Goal: Task Accomplishment & Management: Complete application form

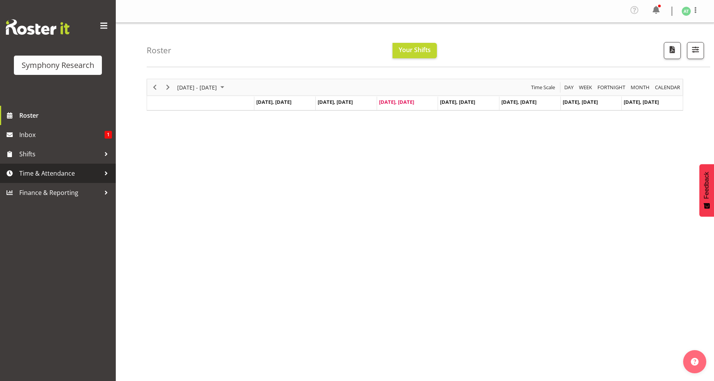
click at [60, 176] on span "Time & Attendance" at bounding box center [59, 174] width 81 height 12
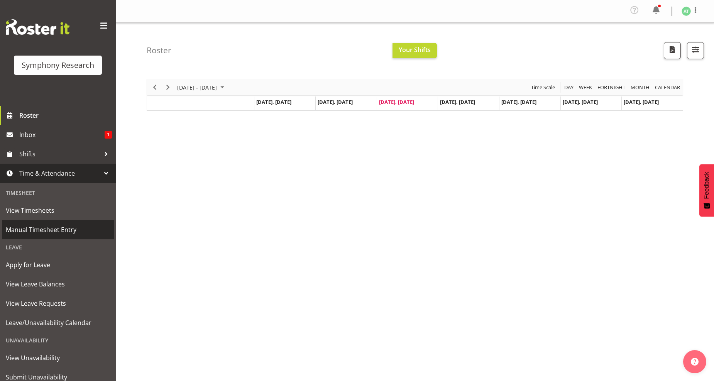
click at [49, 229] on span "Manual Timesheet Entry" at bounding box center [58, 230] width 104 height 12
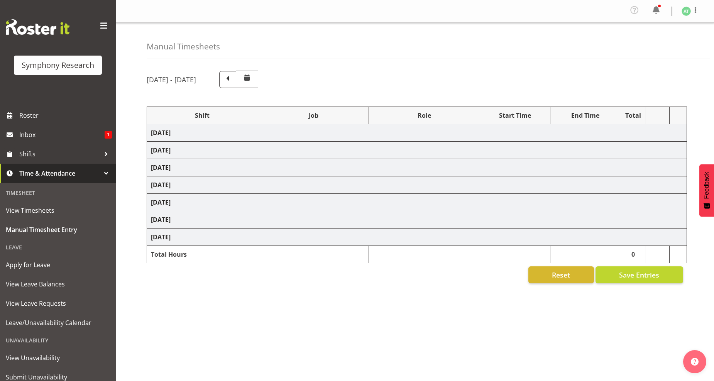
select select "26078"
select select "10242"
select select "26078"
select select "10527"
select select "47"
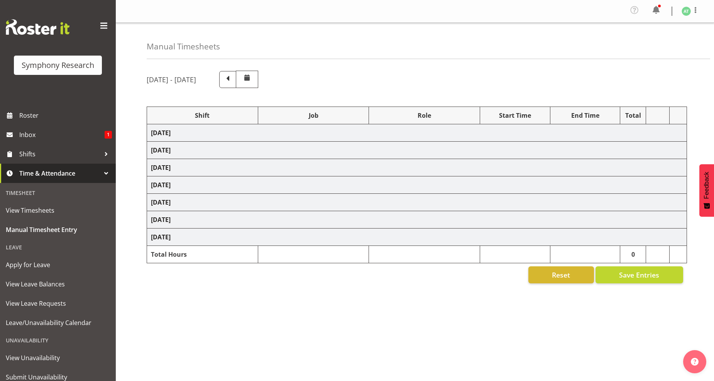
select select "26078"
select select "10242"
select select "47"
select select "26078"
select select "760"
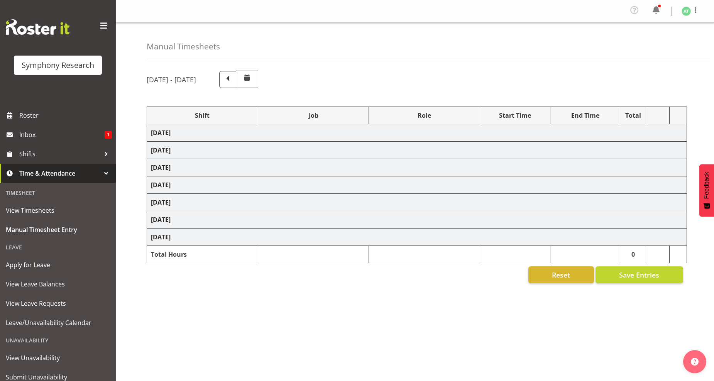
select select "26078"
select select "10527"
select select "47"
select select "26078"
select select "10242"
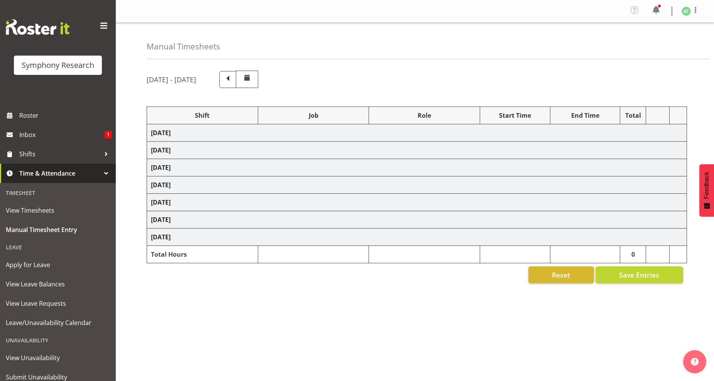
select select "47"
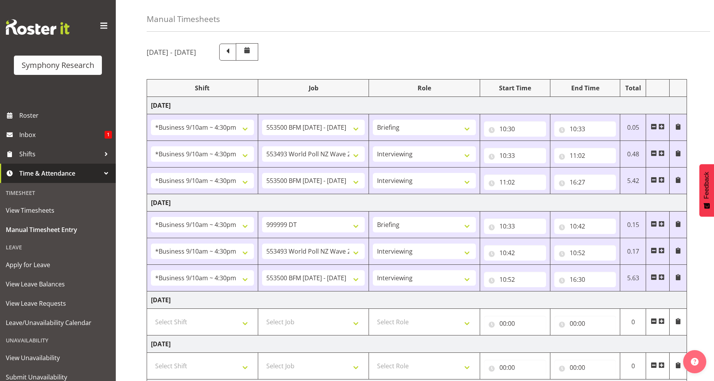
scroll to position [43, 0]
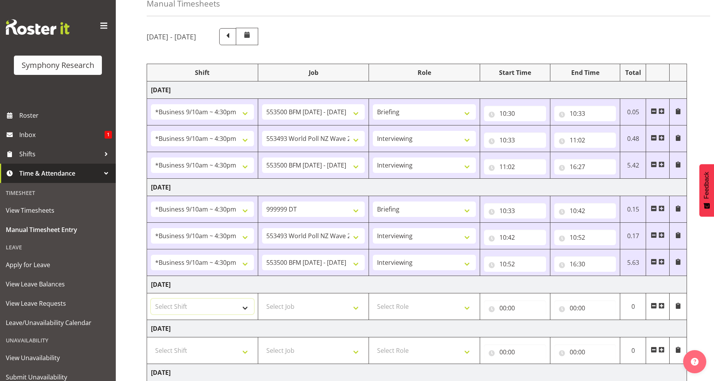
drag, startPoint x: 243, startPoint y: 308, endPoint x: 236, endPoint y: 302, distance: 8.8
click at [243, 308] on select "Select Shift !!Weekend Residential (Roster IT Shift Label) *Business 9/10am ~ 4…" at bounding box center [202, 306] width 103 height 15
select select "26078"
click at [151, 300] on select "Select Shift !!Weekend Residential (Roster IT Shift Label) *Business 9/10am ~ 4…" at bounding box center [202, 306] width 103 height 15
click at [354, 309] on select "Select Job 550060 IF Admin 553492 World Poll Aus Wave 2 Main 2025 553493 World …" at bounding box center [313, 306] width 103 height 15
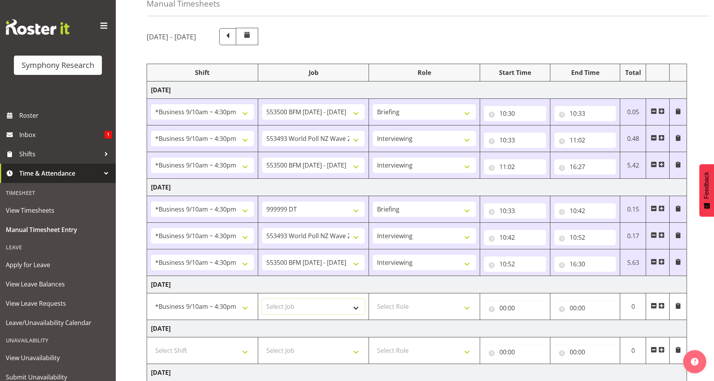
select select "10527"
click at [262, 300] on select "Select Job 550060 IF Admin 553492 World Poll Aus Wave 2 Main 2025 553493 World …" at bounding box center [313, 306] width 103 height 15
click at [465, 310] on select "Select Role Briefing Interviewing" at bounding box center [424, 306] width 103 height 15
select select "47"
click at [373, 300] on select "Select Role Briefing Interviewing" at bounding box center [424, 306] width 103 height 15
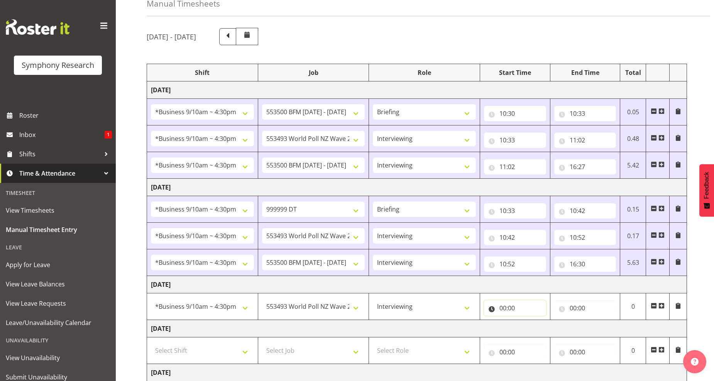
click at [511, 311] on input "00:00" at bounding box center [515, 307] width 62 height 15
click at [537, 329] on select "00 01 02 03 04 05 06 07 08 09 10 11 12 13 14 15 16 17 18 19 20 21 22 23" at bounding box center [536, 328] width 17 height 15
select select "10"
click at [528, 321] on select "00 01 02 03 04 05 06 07 08 09 10 11 12 13 14 15 16 17 18 19 20 21 22 23" at bounding box center [536, 328] width 17 height 15
type input "10:00"
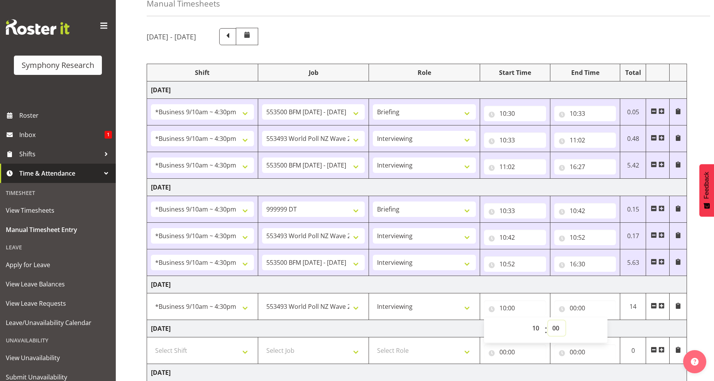
click at [558, 329] on select "00 01 02 03 04 05 06 07 08 09 10 11 12 13 14 15 16 17 18 19 20 21 22 23 24 25 2…" at bounding box center [556, 328] width 17 height 15
select select "40"
click at [548, 321] on select "00 01 02 03 04 05 06 07 08 09 10 11 12 13 14 15 16 17 18 19 20 21 22 23 24 25 2…" at bounding box center [556, 328] width 17 height 15
type input "10:40"
click at [578, 307] on input "00:00" at bounding box center [586, 307] width 62 height 15
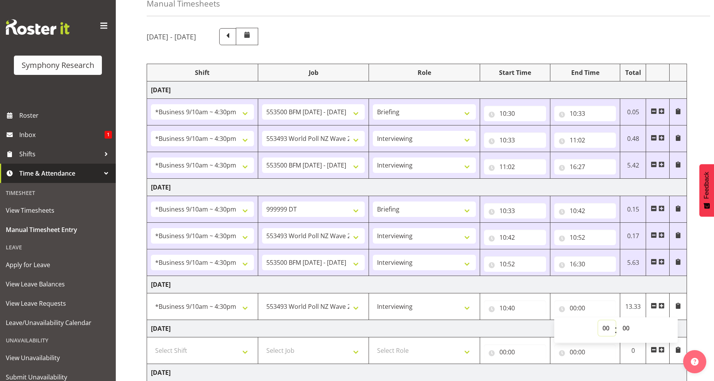
click at [607, 330] on select "00 01 02 03 04 05 06 07 08 09 10 11 12 13 14 15 16 17 18 19 20 21 22 23" at bounding box center [607, 328] width 17 height 15
select select "11"
click at [599, 321] on select "00 01 02 03 04 05 06 07 08 09 10 11 12 13 14 15 16 17 18 19 20 21 22 23" at bounding box center [607, 328] width 17 height 15
type input "11:00"
click at [628, 329] on select "00 01 02 03 04 05 06 07 08 09 10 11 12 13 14 15 16 17 18 19 20 21 22 23 24 25 2…" at bounding box center [627, 328] width 17 height 15
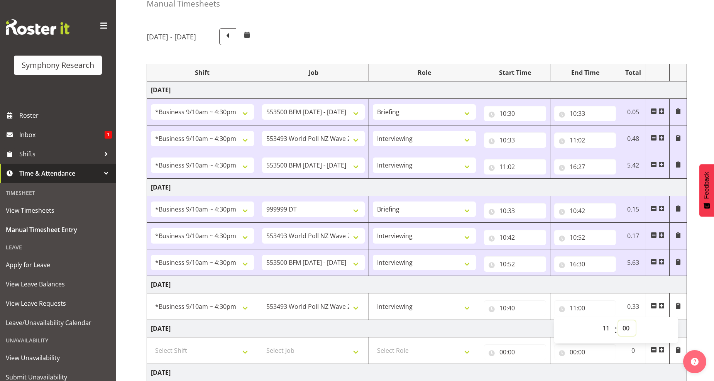
select select "26"
click at [619, 321] on select "00 01 02 03 04 05 06 07 08 09 10 11 12 13 14 15 16 17 18 19 20 21 22 23 24 25 2…" at bounding box center [627, 328] width 17 height 15
type input "11:26"
click at [662, 308] on span at bounding box center [662, 306] width 6 height 6
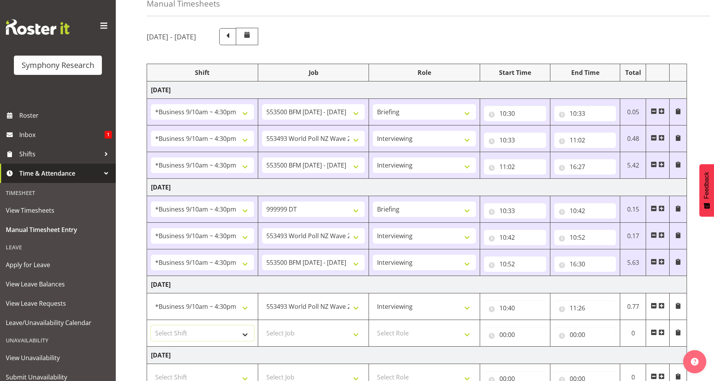
drag, startPoint x: 246, startPoint y: 338, endPoint x: 242, endPoint y: 335, distance: 4.2
click at [246, 338] on select "Select Shift !!Weekend Residential (Roster IT Shift Label) *Business 9/10am ~ 4…" at bounding box center [202, 333] width 103 height 15
select select "26078"
click at [151, 326] on select "Select Shift !!Weekend Residential (Roster IT Shift Label) *Business 9/10am ~ 4…" at bounding box center [202, 333] width 103 height 15
click at [355, 336] on select "Select Job 550060 IF Admin 553492 World Poll Aus Wave 2 Main 2025 553493 World …" at bounding box center [313, 333] width 103 height 15
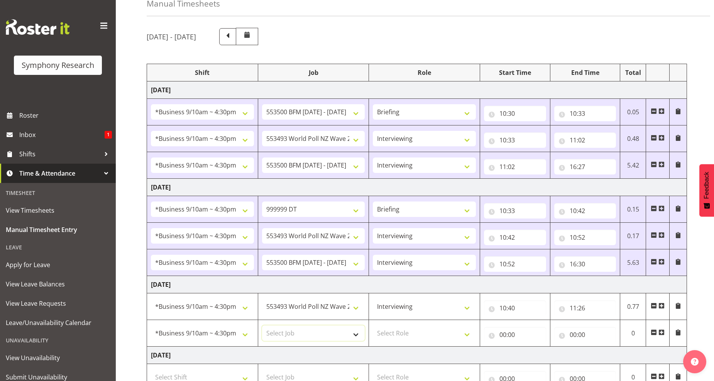
select select "10242"
click at [262, 326] on select "Select Job 550060 IF Admin 553492 World Poll Aus Wave 2 Main 2025 553493 World …" at bounding box center [313, 333] width 103 height 15
drag, startPoint x: 465, startPoint y: 334, endPoint x: 444, endPoint y: 337, distance: 20.3
click at [465, 334] on select "Select Role Briefing Interviewing" at bounding box center [424, 333] width 103 height 15
select select "47"
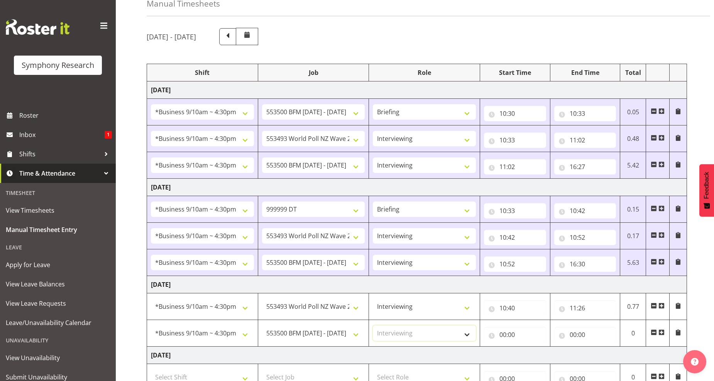
click at [373, 326] on select "Select Role Briefing Interviewing" at bounding box center [424, 333] width 103 height 15
click at [510, 336] on input "00:00" at bounding box center [515, 334] width 62 height 15
click at [535, 356] on select "00 01 02 03 04 05 06 07 08 09 10 11 12 13 14 15 16 17 18 19 20 21 22 23" at bounding box center [536, 354] width 17 height 15
select select "11"
click at [528, 348] on select "00 01 02 03 04 05 06 07 08 09 10 11 12 13 14 15 16 17 18 19 20 21 22 23" at bounding box center [536, 354] width 17 height 15
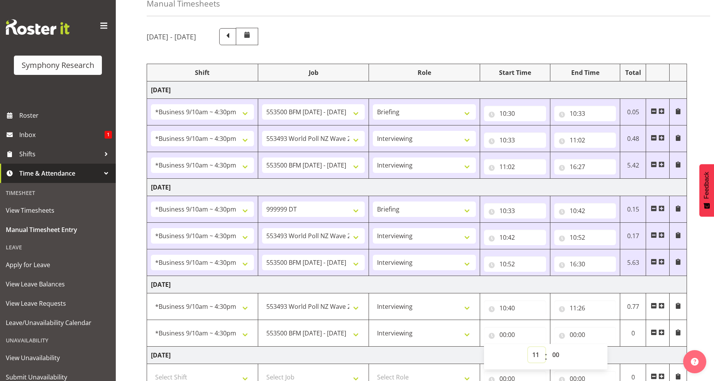
type input "11:00"
drag, startPoint x: 558, startPoint y: 357, endPoint x: 551, endPoint y: 348, distance: 11.0
click at [558, 356] on select "00 01 02 03 04 05 06 07 08 09 10 11 12 13 14 15 16 17 18 19 20 21 22 23 24 25 2…" at bounding box center [556, 354] width 17 height 15
select select "26"
click at [548, 348] on select "00 01 02 03 04 05 06 07 08 09 10 11 12 13 14 15 16 17 18 19 20 21 22 23 24 25 2…" at bounding box center [556, 354] width 17 height 15
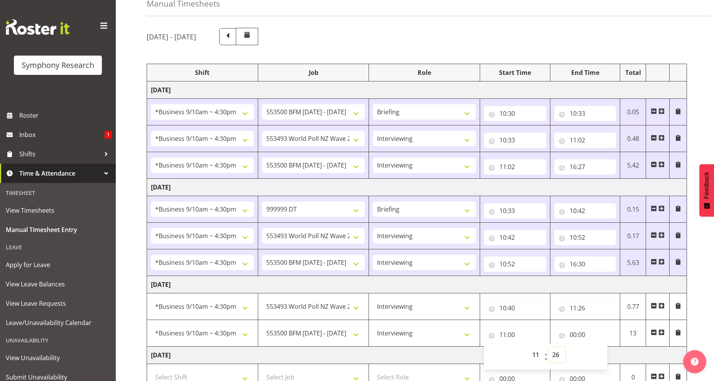
type input "11:26"
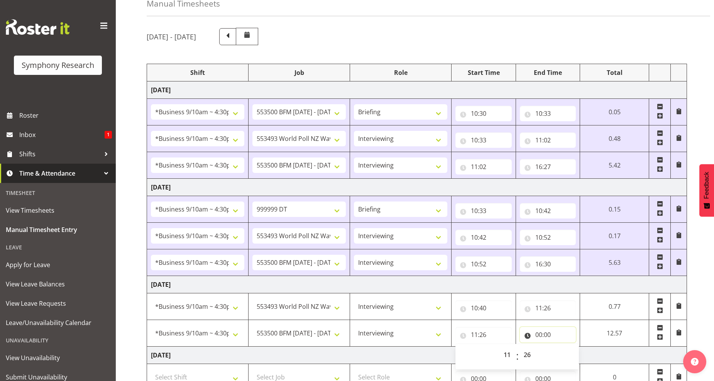
click at [540, 336] on input "00:00" at bounding box center [548, 334] width 56 height 15
click at [572, 357] on select "00 01 02 03 04 05 06 07 08 09 10 11 12 13 14 15 16 17 18 19 20 21 22 23" at bounding box center [572, 354] width 17 height 15
select select "16"
click at [564, 348] on select "00 01 02 03 04 05 06 07 08 09 10 11 12 13 14 15 16 17 18 19 20 21 22 23" at bounding box center [572, 354] width 17 height 15
type input "16:00"
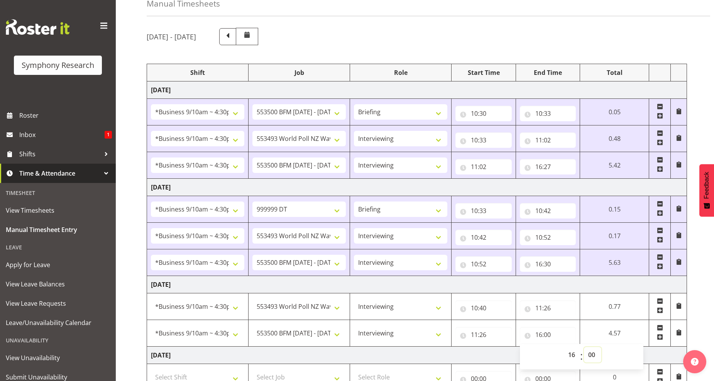
click at [592, 354] on select "00 01 02 03 04 05 06 07 08 09 10 11 12 13 14 15 16 17 18 19 20 21 22 23 24 25 2…" at bounding box center [592, 354] width 17 height 15
select select "30"
click at [584, 348] on select "00 01 02 03 04 05 06 07 08 09 10 11 12 13 14 15 16 17 18 19 20 21 22 23 24 25 2…" at bounding box center [592, 354] width 17 height 15
type input "16:30"
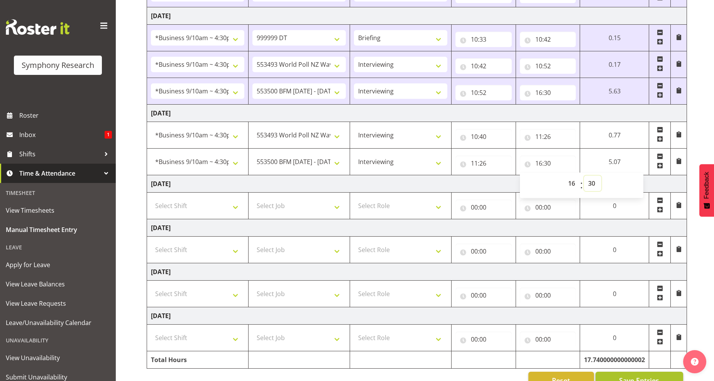
scroll to position [236, 0]
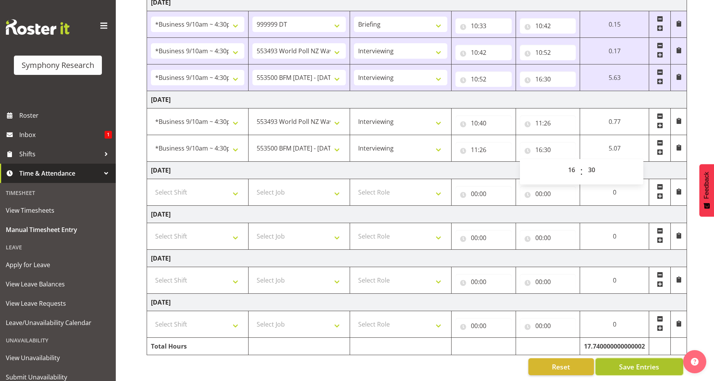
click at [625, 362] on span "Save Entries" at bounding box center [639, 367] width 40 height 10
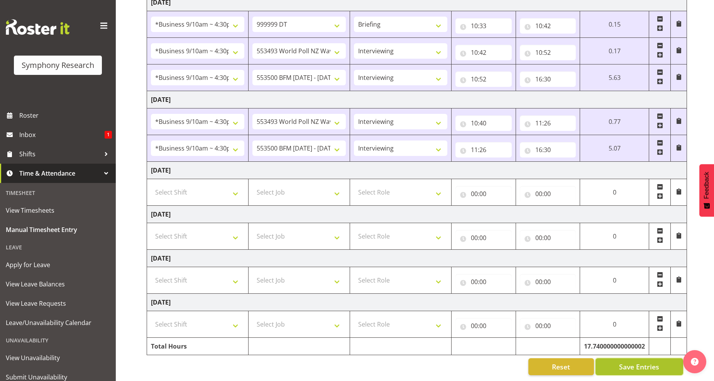
click at [640, 362] on span "Save Entries" at bounding box center [639, 367] width 40 height 10
